Goal: Transaction & Acquisition: Purchase product/service

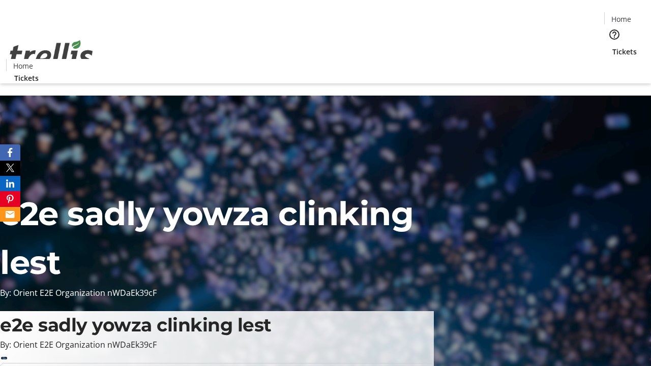
click at [613, 46] on span "Tickets" at bounding box center [625, 51] width 24 height 11
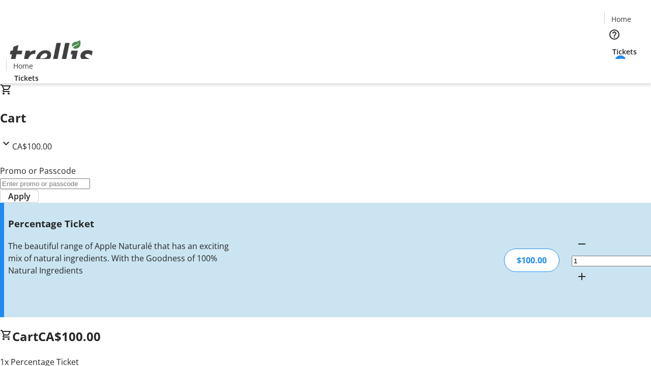
type input "FOO"
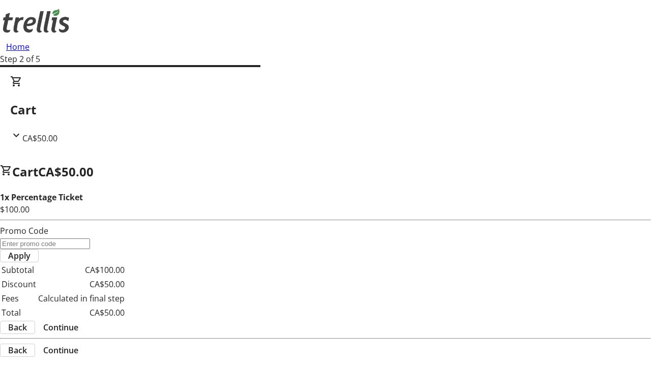
click at [78, 322] on span "Continue" at bounding box center [60, 328] width 35 height 12
